Goal: Information Seeking & Learning: Learn about a topic

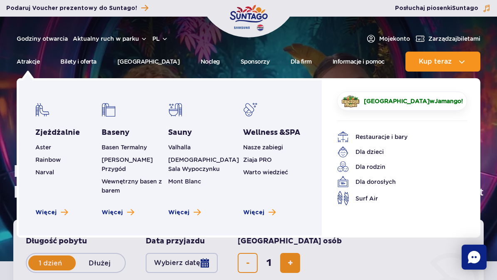
click at [125, 217] on link "Więcej" at bounding box center [118, 213] width 32 height 8
click at [367, 202] on span "Surf Air" at bounding box center [367, 198] width 22 height 9
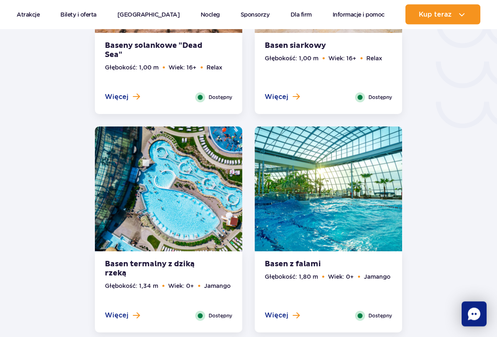
scroll to position [1401, 0]
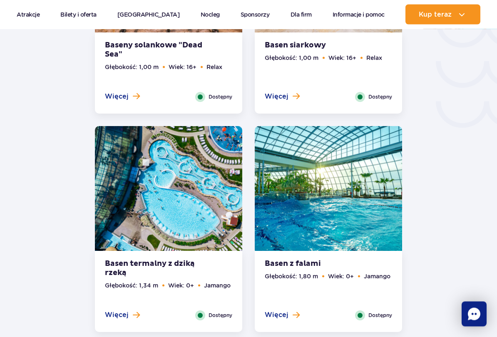
click at [137, 280] on span at bounding box center [136, 315] width 7 height 7
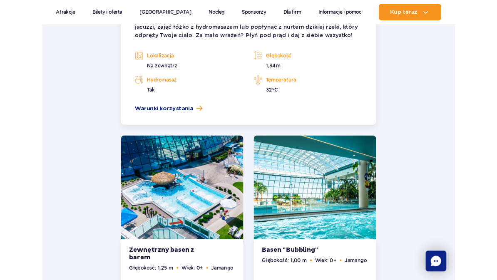
scroll to position [1967, 0]
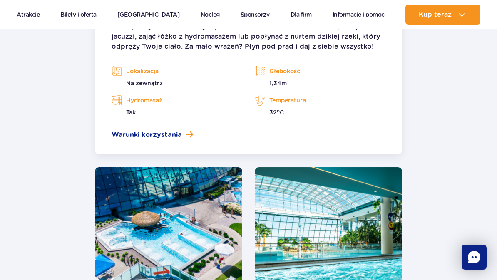
click at [184, 132] on link "Warunki korzystania" at bounding box center [249, 135] width 274 height 10
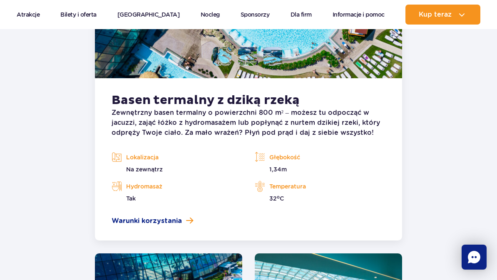
scroll to position [1878, 0]
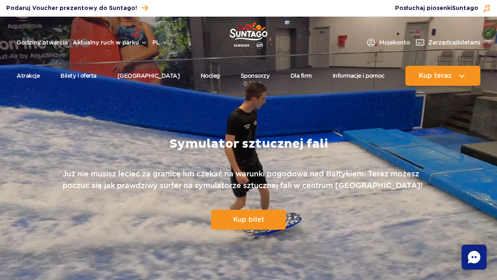
click at [474, 10] on span "Suntago" at bounding box center [465, 8] width 26 height 6
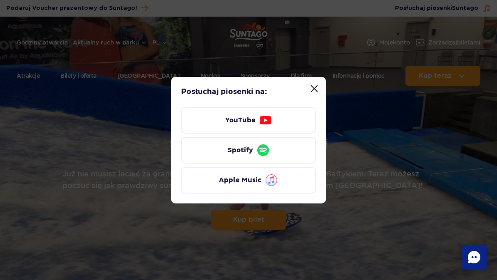
click at [265, 120] on img at bounding box center [265, 120] width 13 height 13
click at [315, 89] on button "Zamknij modal “Posłuchaj piosenki Suntago”" at bounding box center [314, 88] width 17 height 17
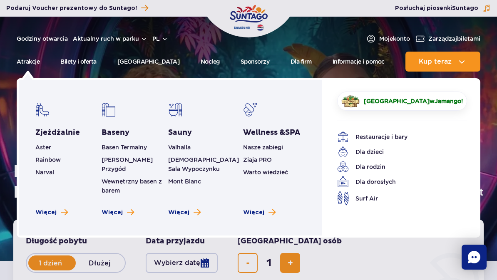
click at [42, 117] on img at bounding box center [42, 110] width 14 height 14
click at [41, 217] on span "Więcej" at bounding box center [45, 213] width 21 height 8
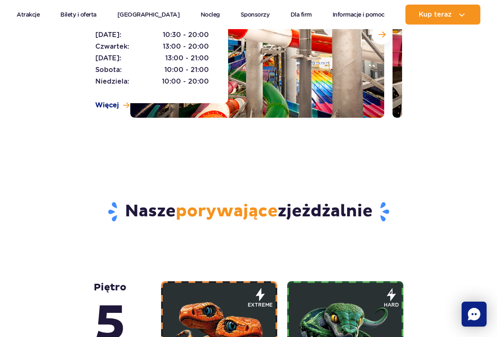
click at [117, 108] on span "Więcej" at bounding box center [107, 105] width 24 height 9
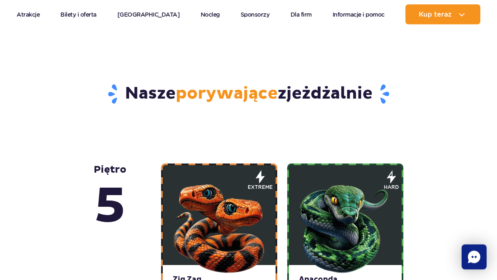
scroll to position [365, 0]
